Goal: Find specific page/section: Find specific page/section

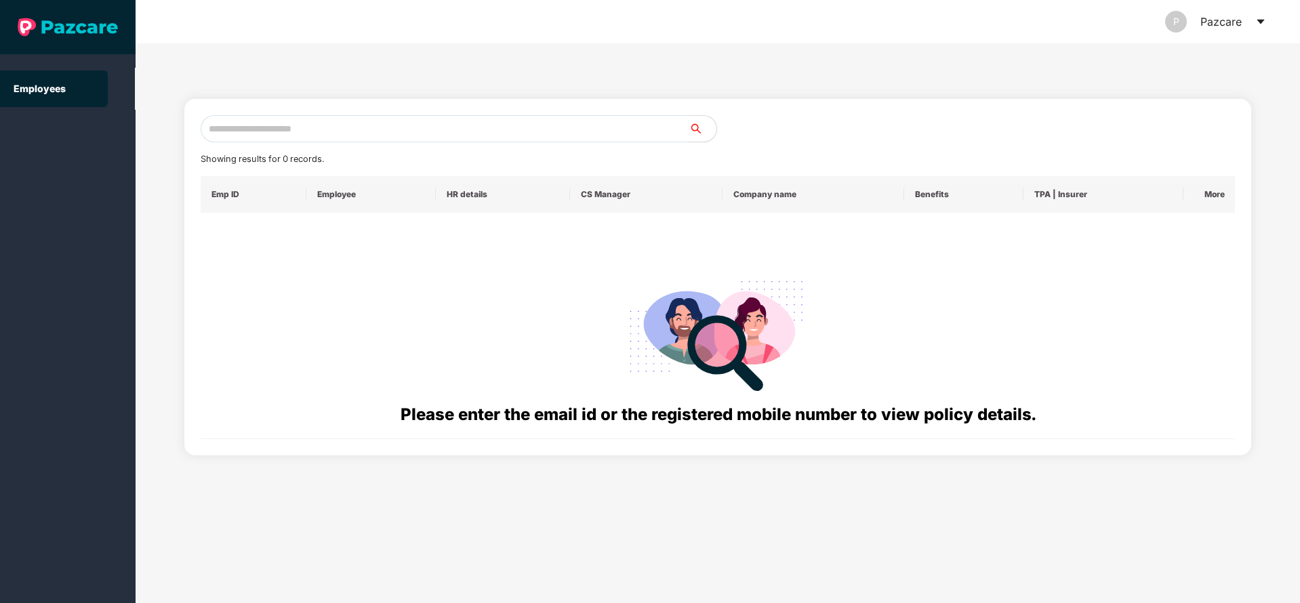
drag, startPoint x: 374, startPoint y: 144, endPoint x: 463, endPoint y: 156, distance: 90.3
click at [385, 146] on div "Showing results for 0 records. Emp ID Employee HR details CS Manager Company na…" at bounding box center [718, 277] width 1035 height 324
drag, startPoint x: 615, startPoint y: 153, endPoint x: 638, endPoint y: 153, distance: 23.7
click at [617, 152] on div "Showing results for 0 records." at bounding box center [718, 159] width 1035 height 14
click at [649, 133] on input "text" at bounding box center [445, 128] width 489 height 27
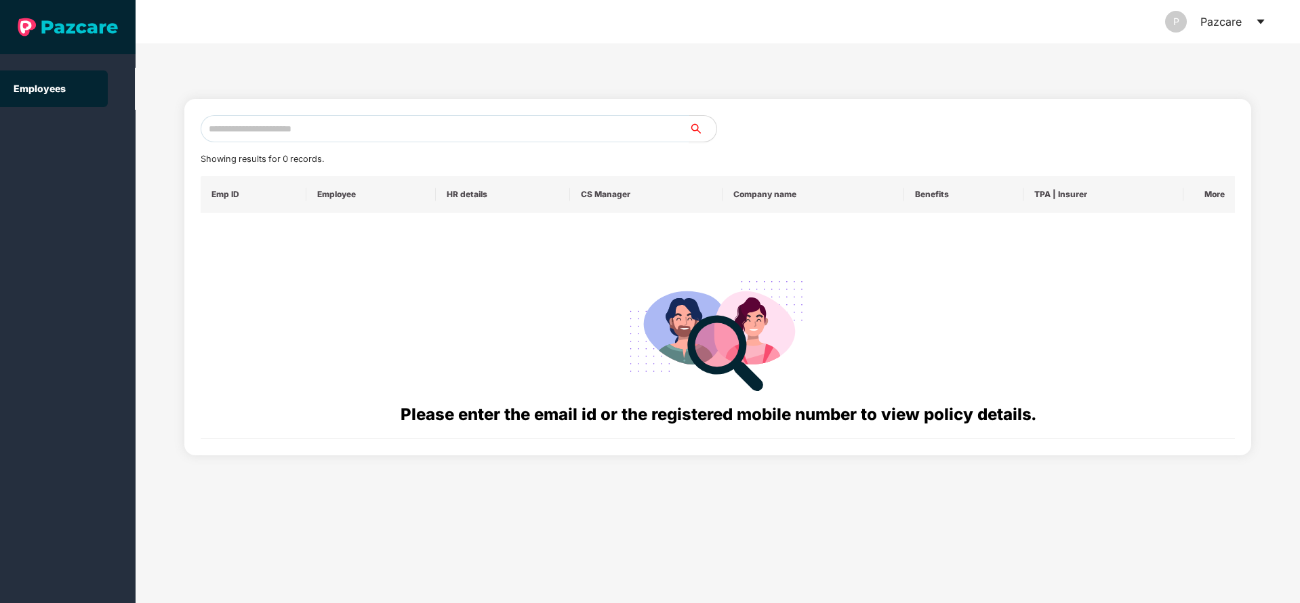
paste input "**********"
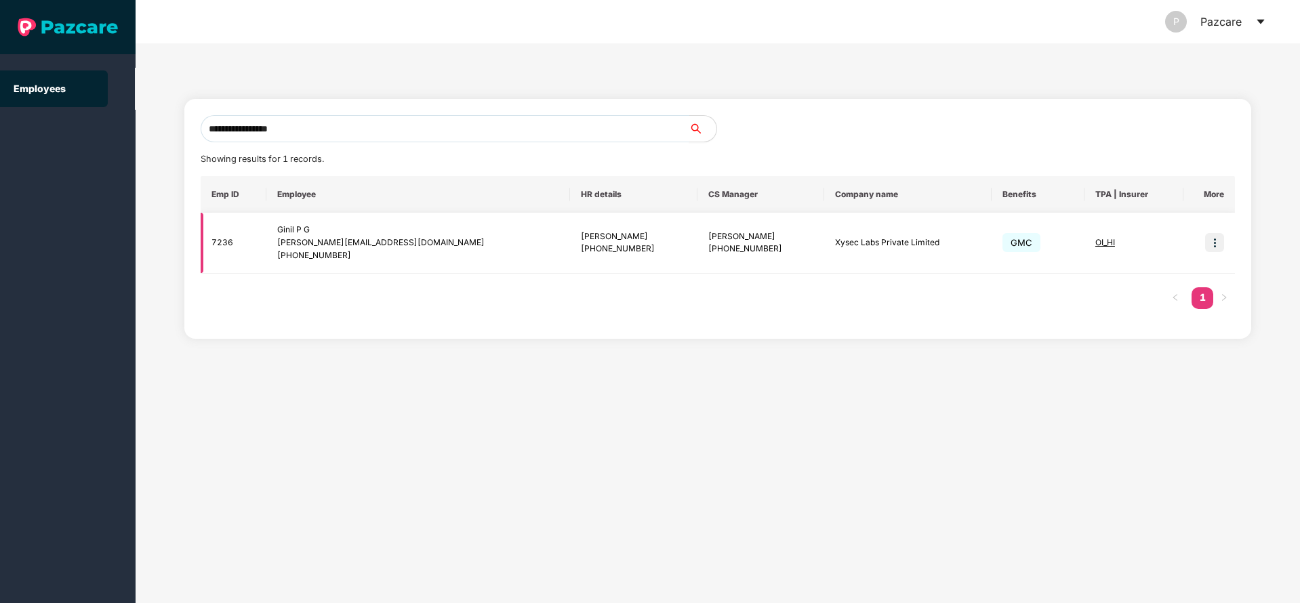
type input "**********"
click at [1218, 249] on img at bounding box center [1214, 242] width 19 height 19
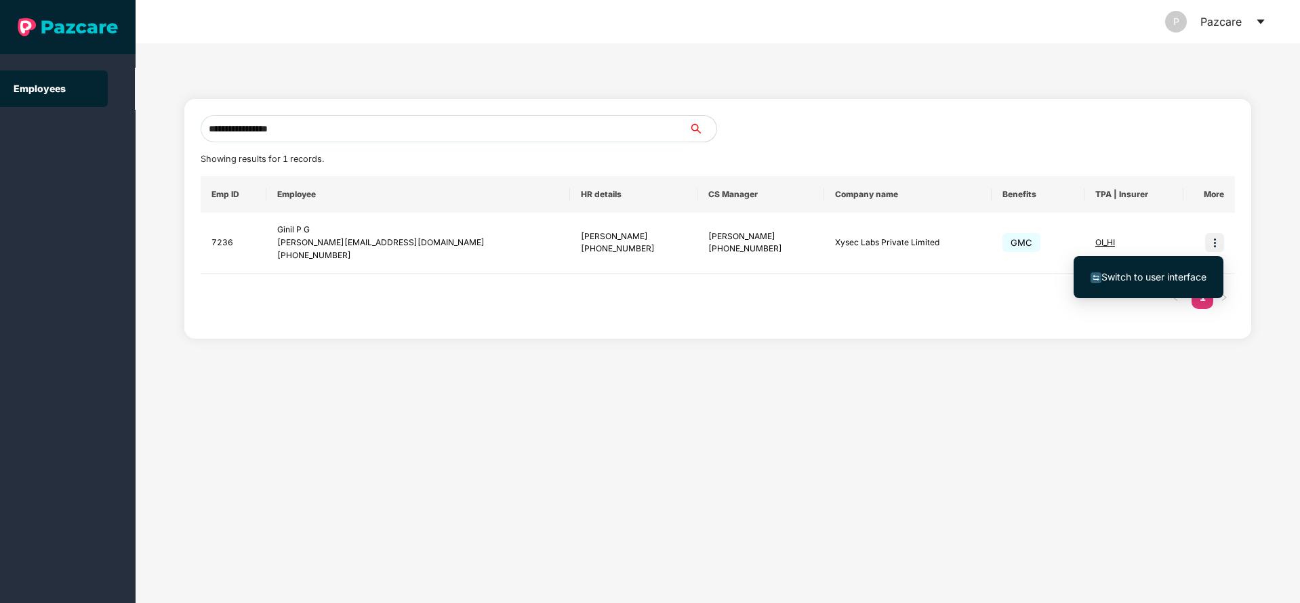
click at [1134, 276] on span "Switch to user interface" at bounding box center [1153, 277] width 105 height 12
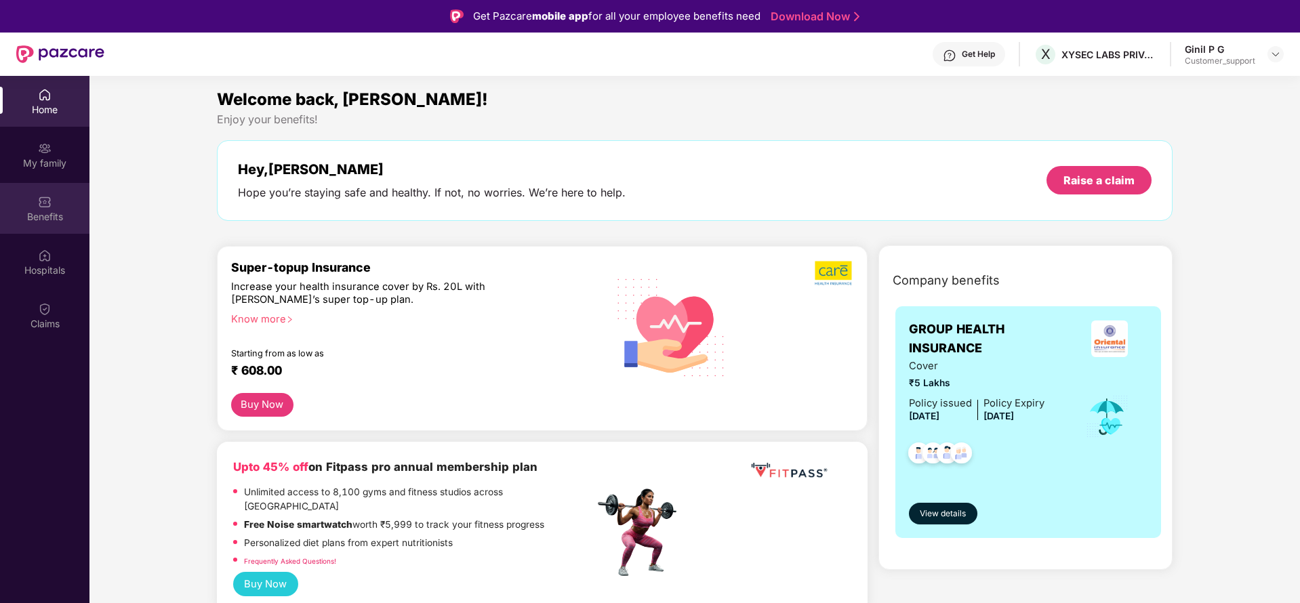
click at [41, 206] on img at bounding box center [45, 202] width 14 height 14
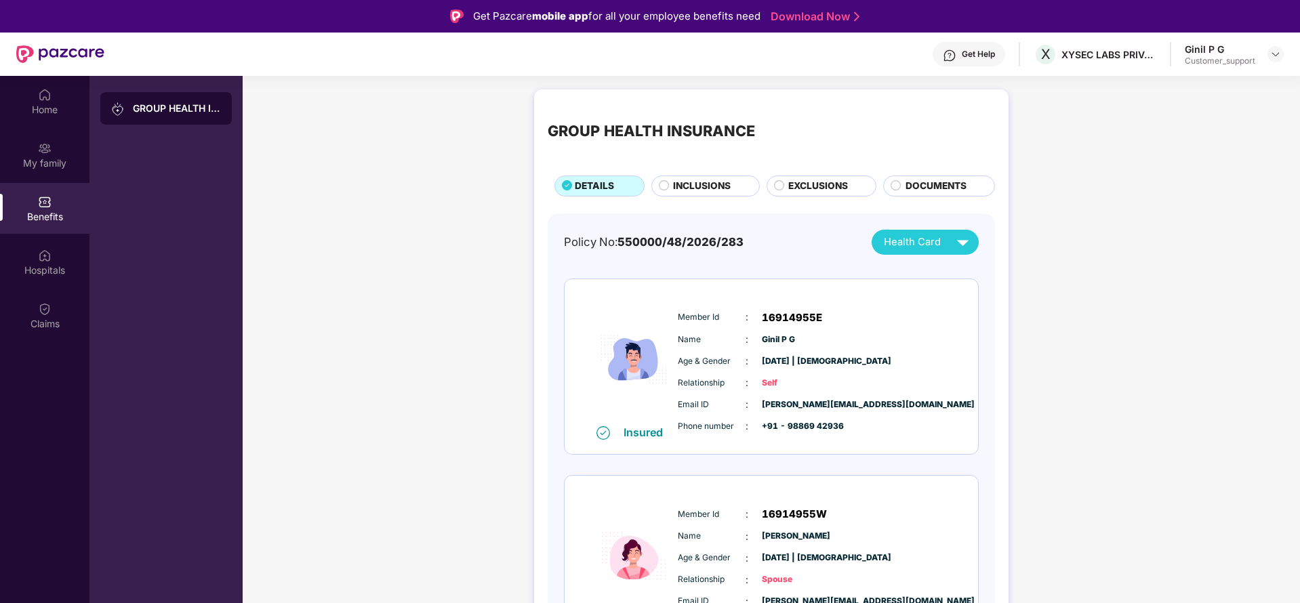
click at [693, 188] on span "INCLUSIONS" at bounding box center [702, 186] width 58 height 15
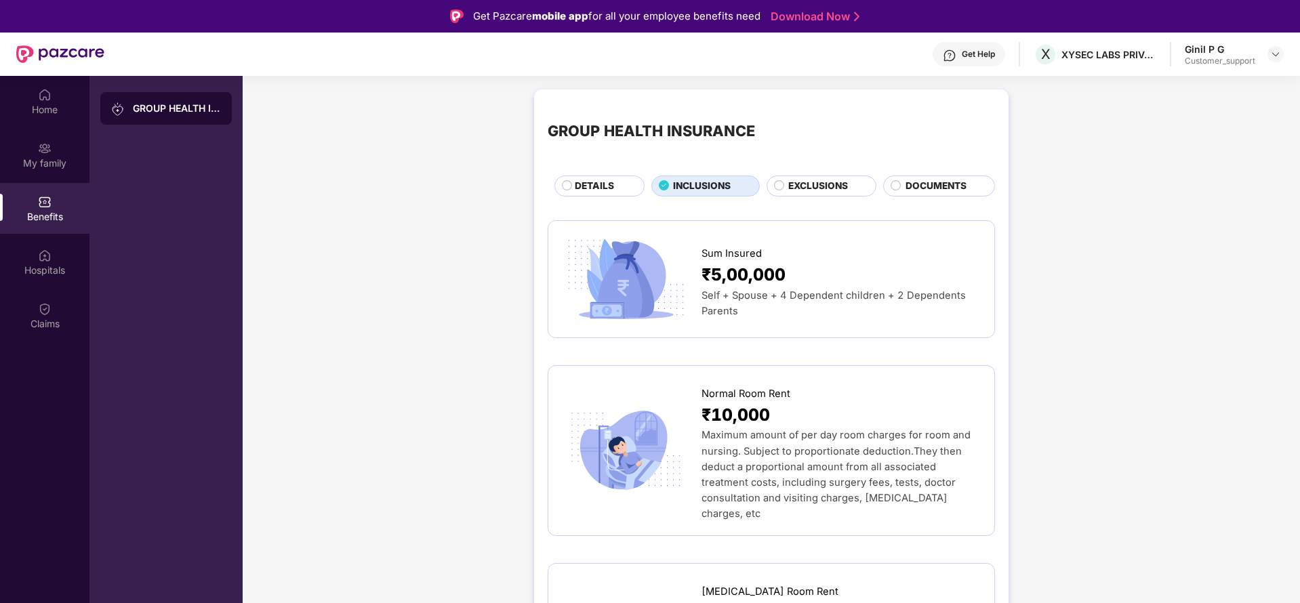
click at [817, 182] on span "EXCLUSIONS" at bounding box center [818, 186] width 60 height 15
